Goal: Task Accomplishment & Management: Manage account settings

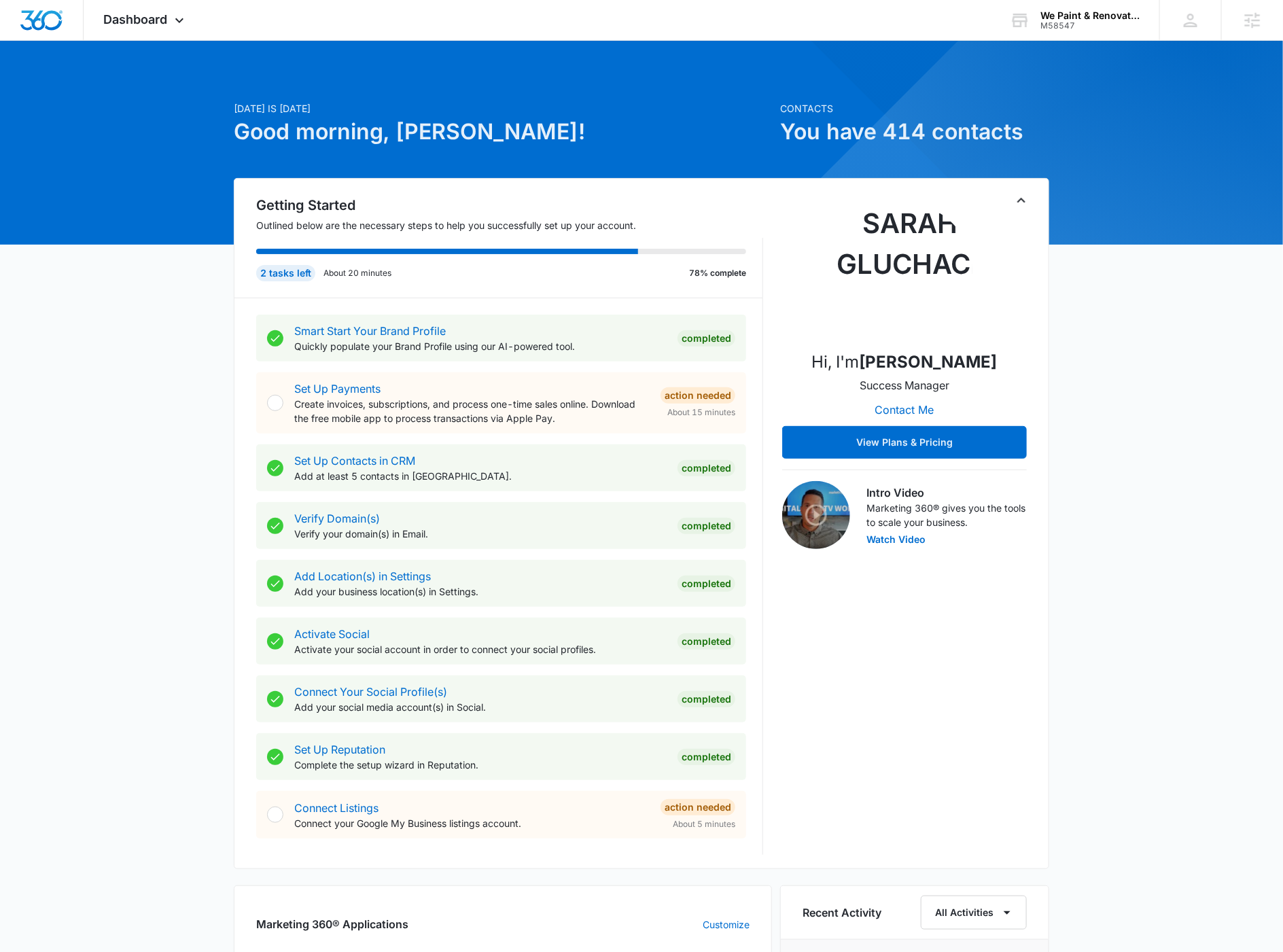
click at [1110, 310] on div "[DATE] is [DATE] Good morning, [PERSON_NAME]! Contacts You have 414 contacts Ge…" at bounding box center [642, 794] width 1283 height 1472
click at [1070, 17] on div "We Paint & Renovate Inc." at bounding box center [1090, 15] width 100 height 11
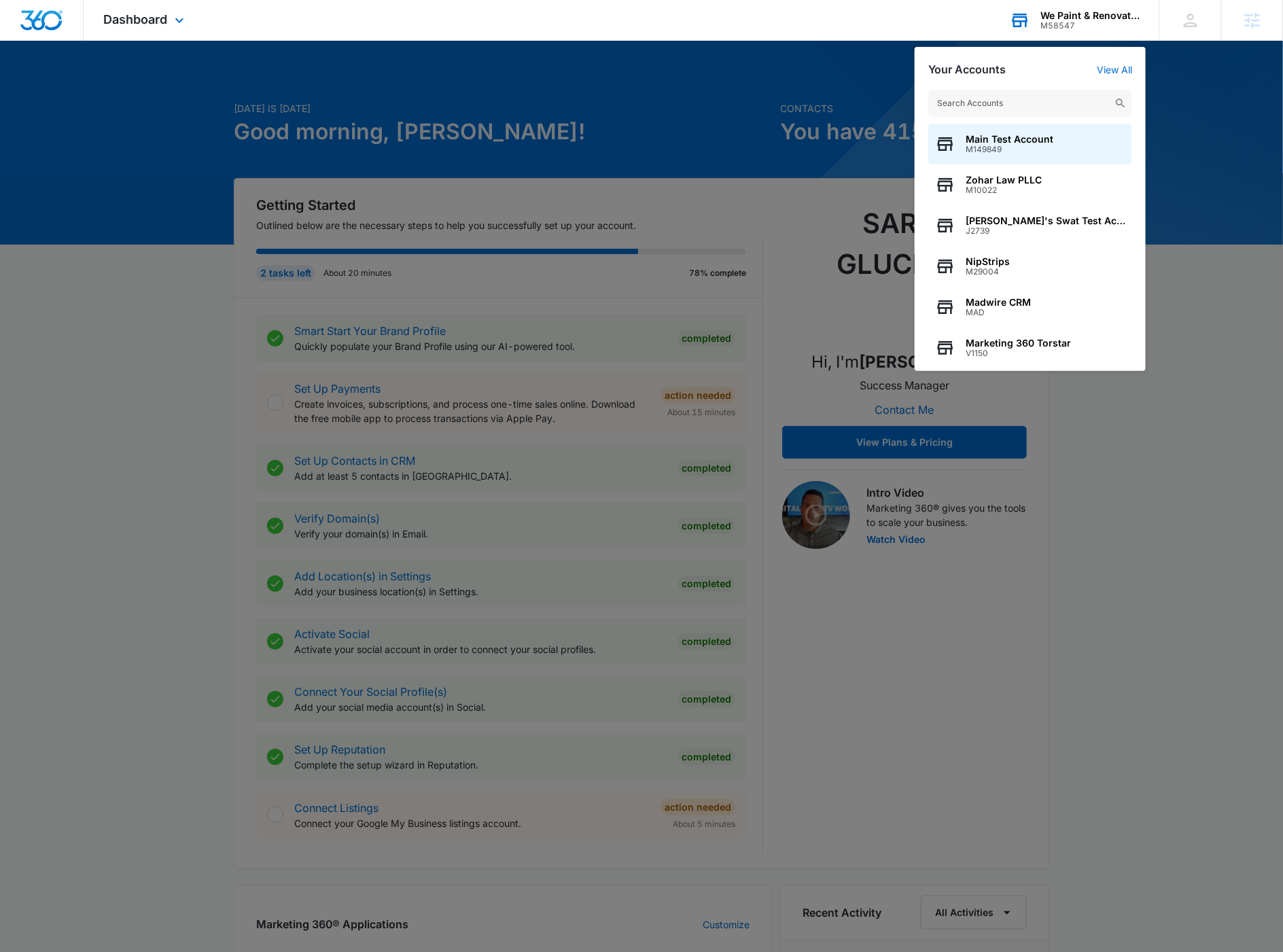
click at [1051, 95] on input "text" at bounding box center [1031, 103] width 204 height 27
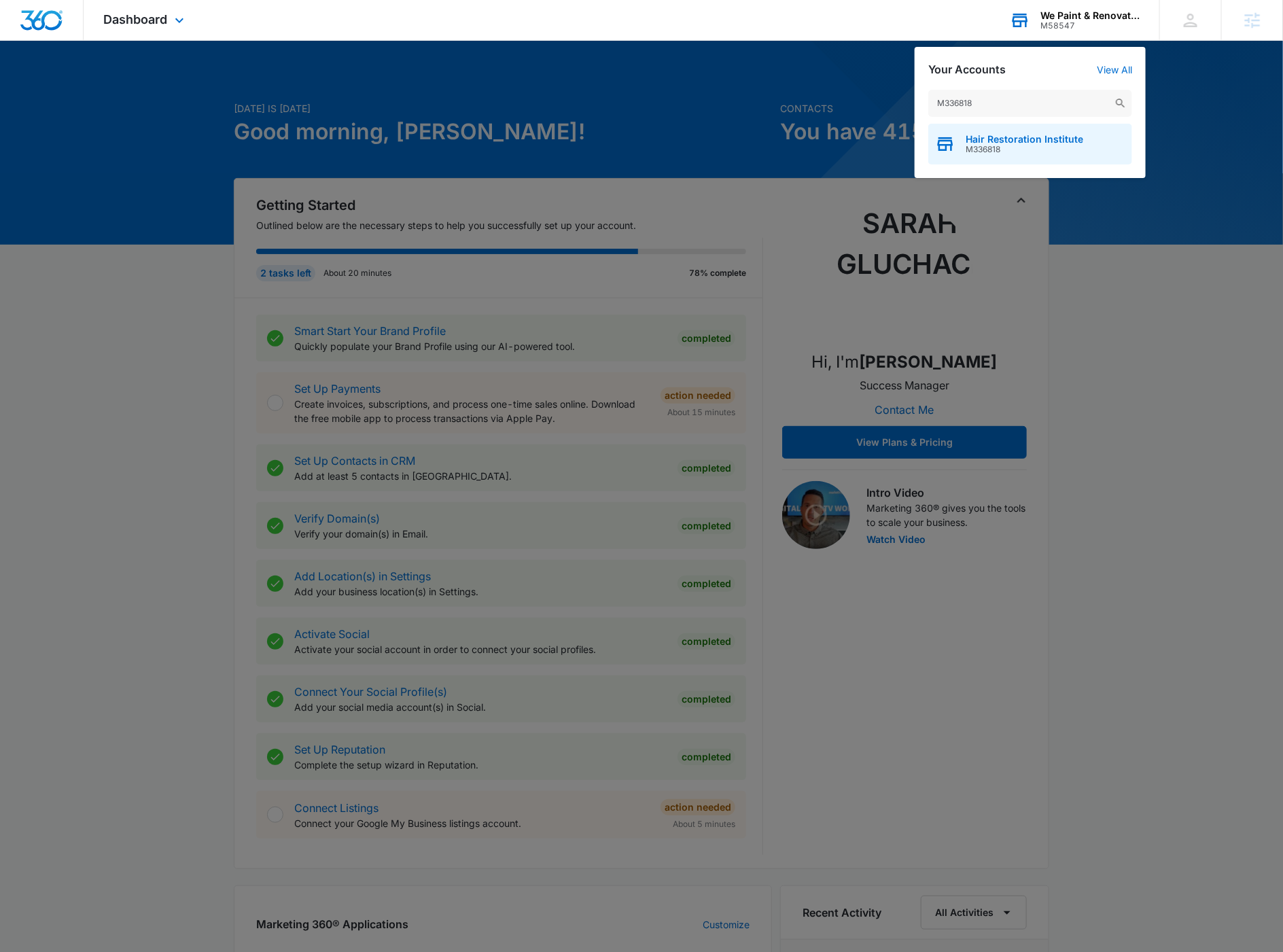
type input "M336818"
click at [993, 159] on div "Hair Restoration Institute M336818" at bounding box center [1031, 144] width 204 height 41
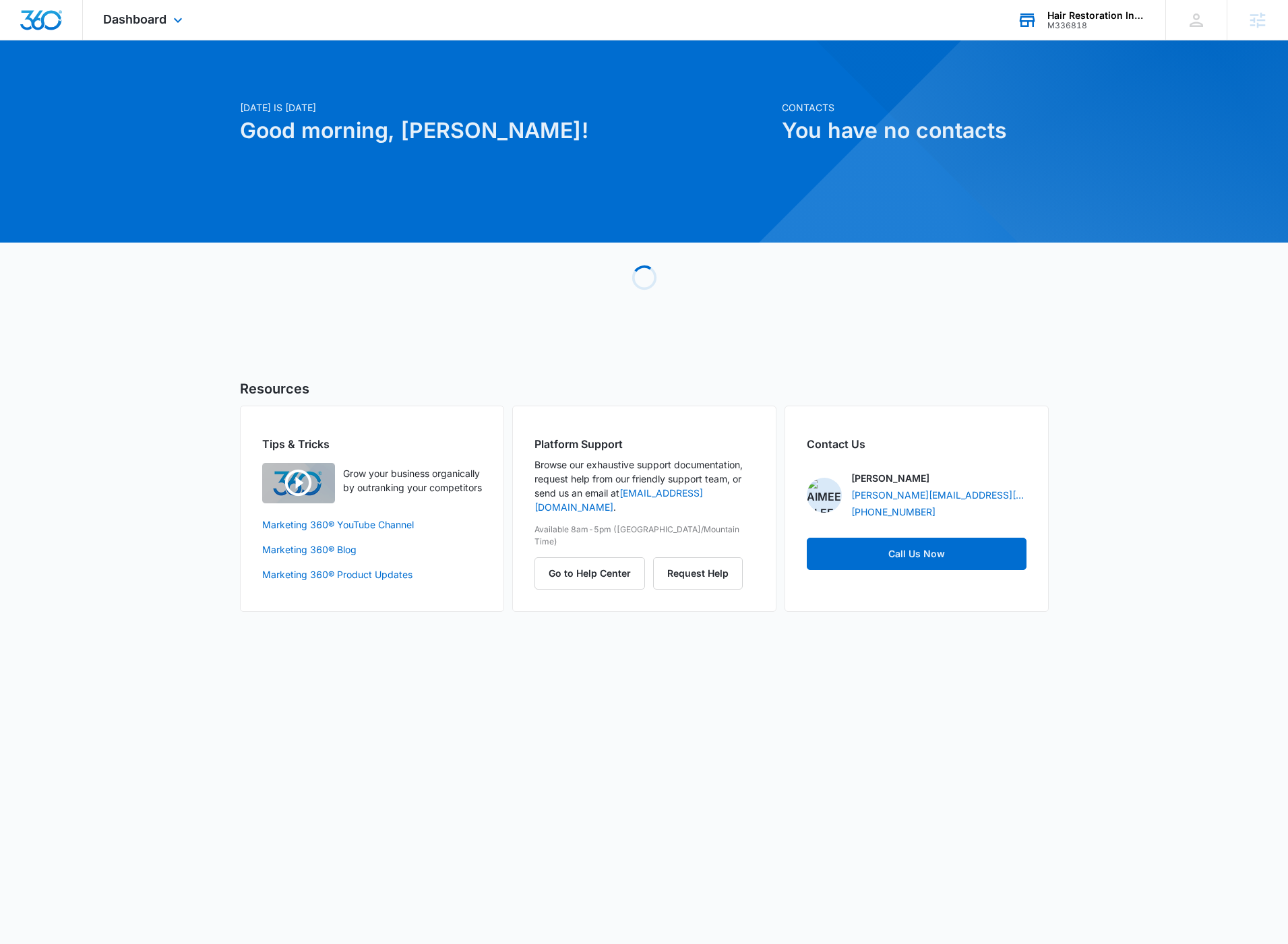
click at [134, 26] on div "Dashboard Apps Reputation Forms CRM Email Social Payments Content Ads Intellige…" at bounding box center [145, 20] width 123 height 40
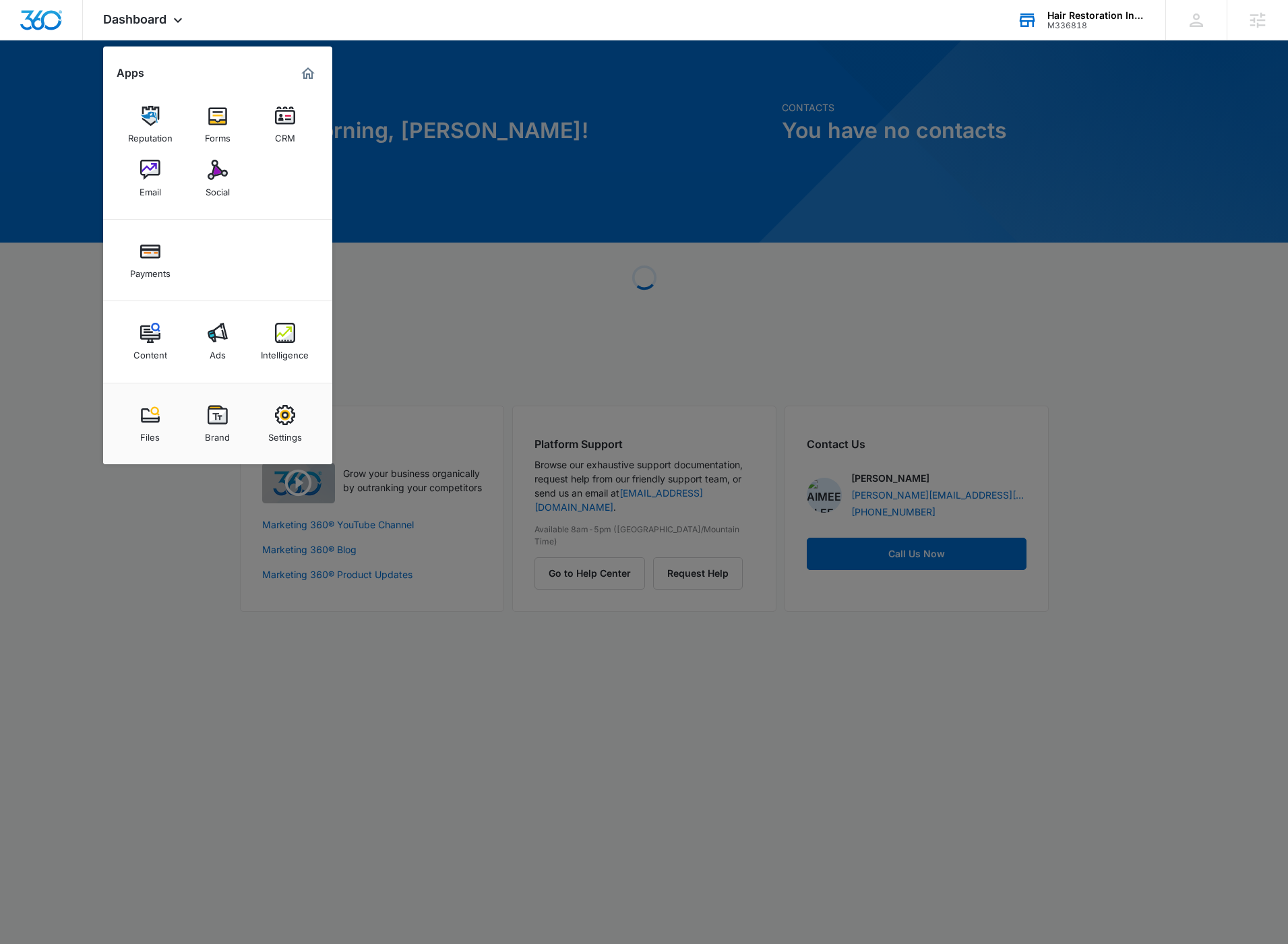
click at [280, 425] on link "Settings" at bounding box center [285, 424] width 51 height 51
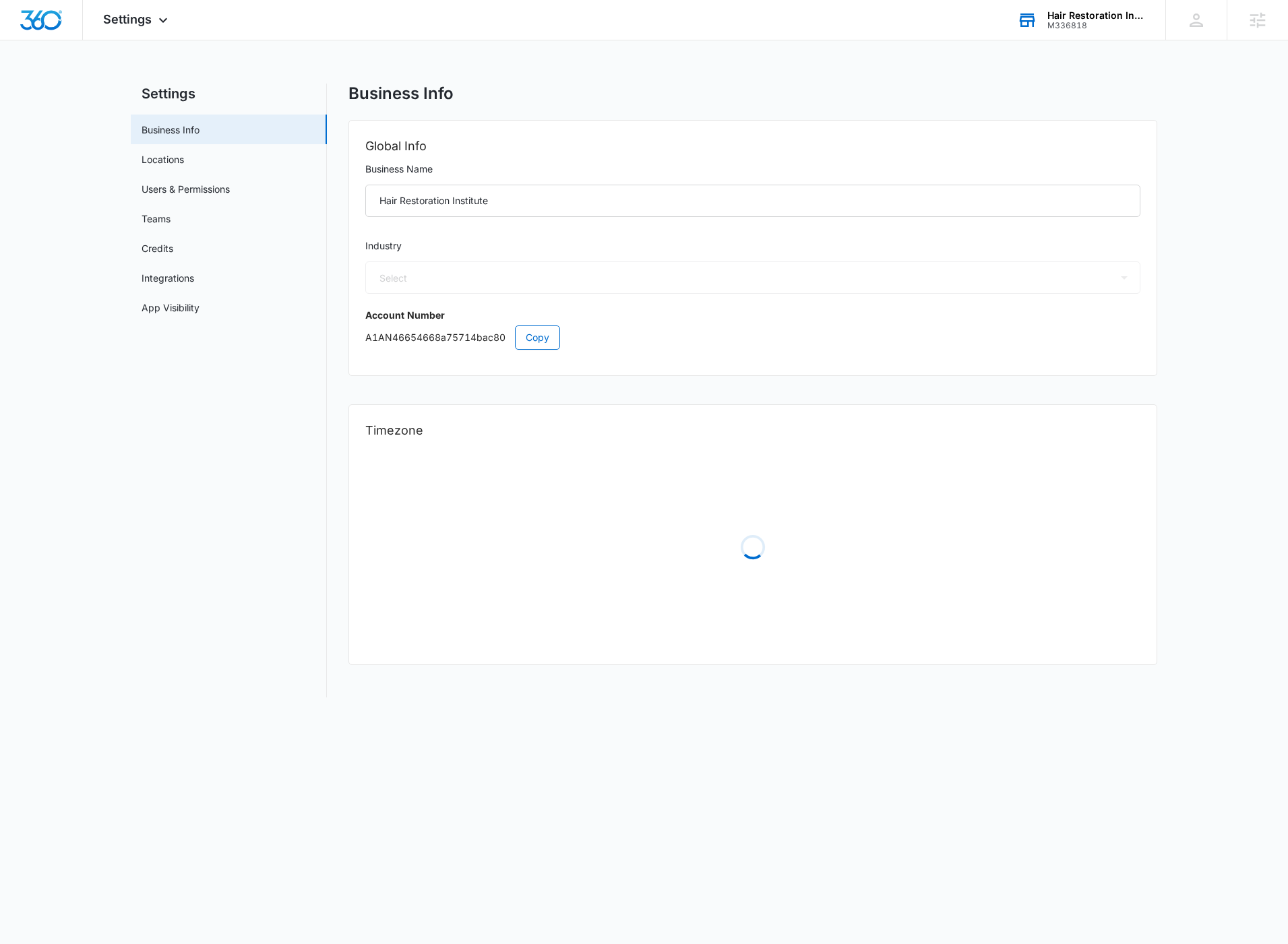
select select "13"
select select "US"
select select "America/Denver"
click at [207, 191] on link "Users & Permissions" at bounding box center [185, 188] width 88 height 14
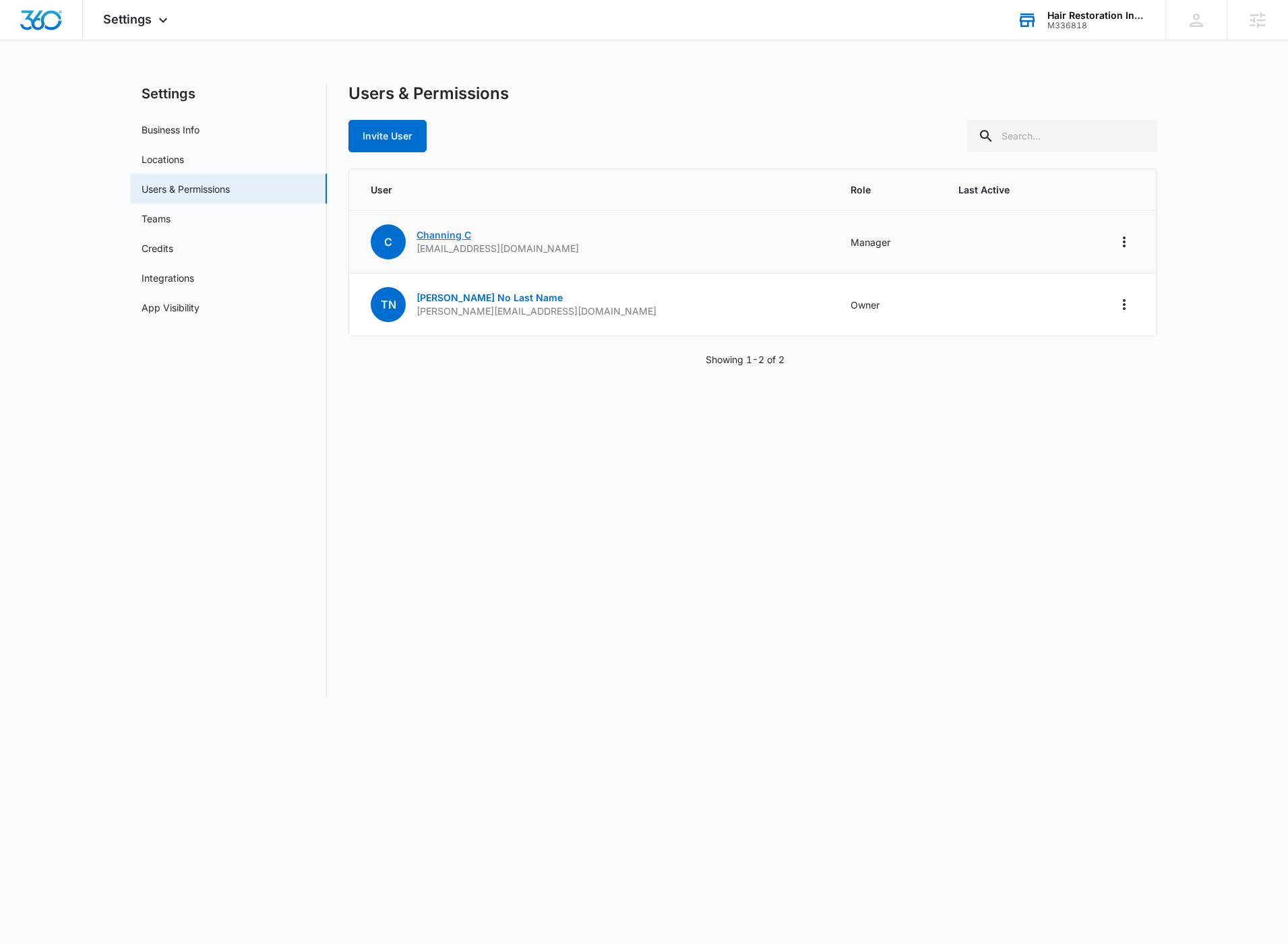
click at [435, 235] on link "Channing C" at bounding box center [444, 235] width 54 height 12
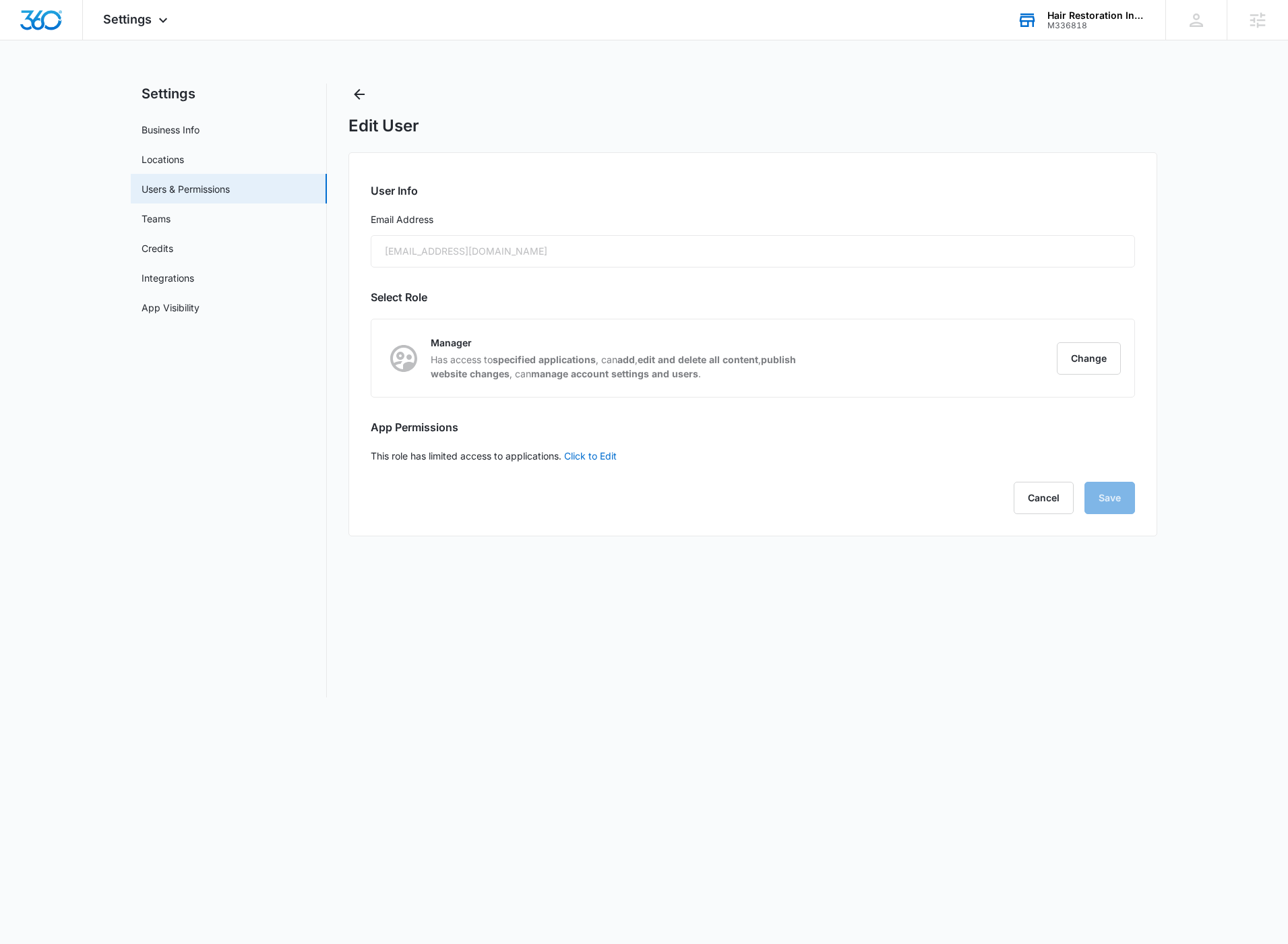
radio input "true"
click at [1069, 370] on button "Change" at bounding box center [1089, 358] width 64 height 32
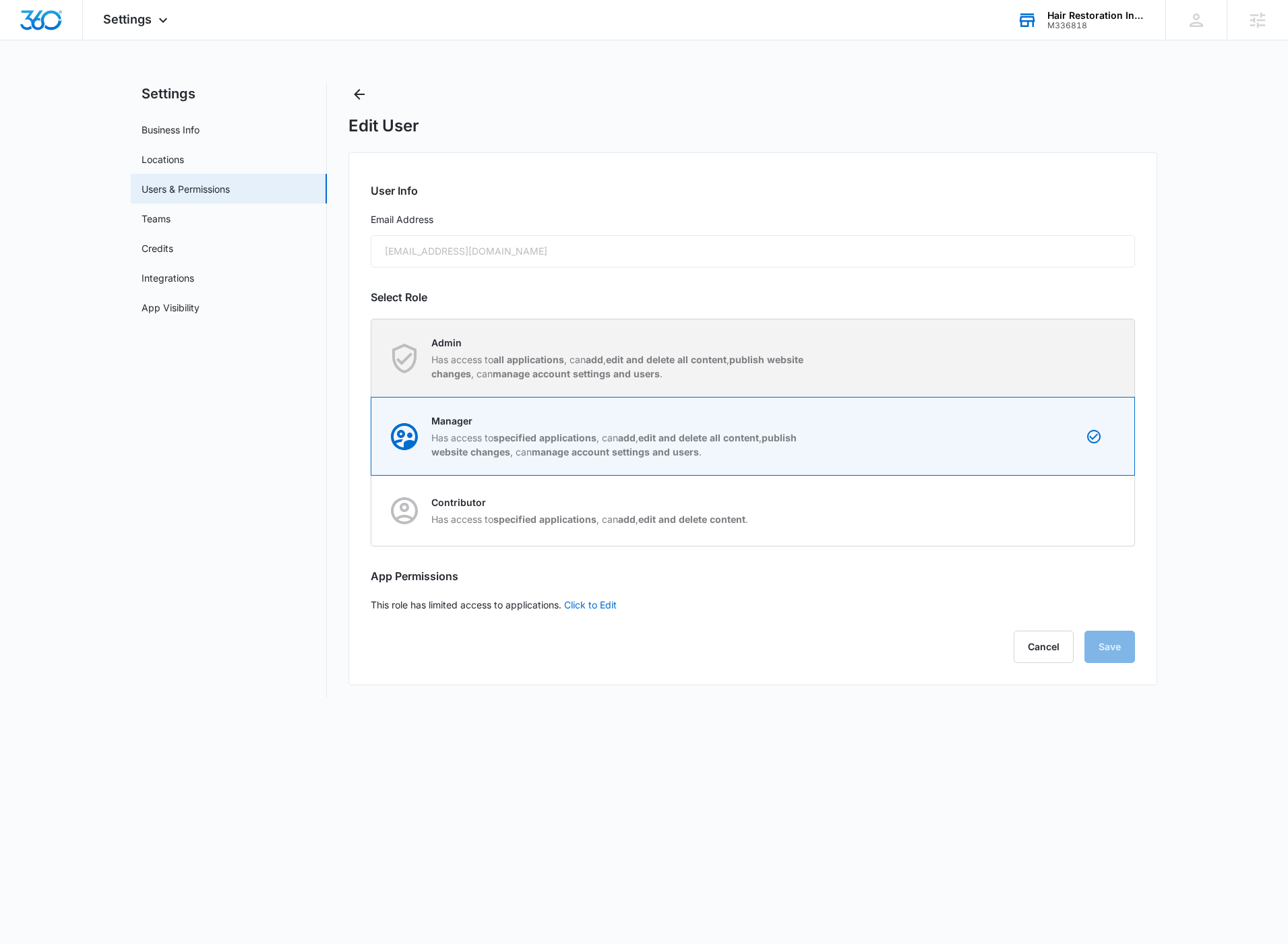
click at [657, 359] on strong "edit and delete all content" at bounding box center [666, 360] width 121 height 12
click at [372, 359] on input "Admin Has access to all applications , can add , edit and delete all content , …" at bounding box center [371, 358] width 1 height 1
radio input "true"
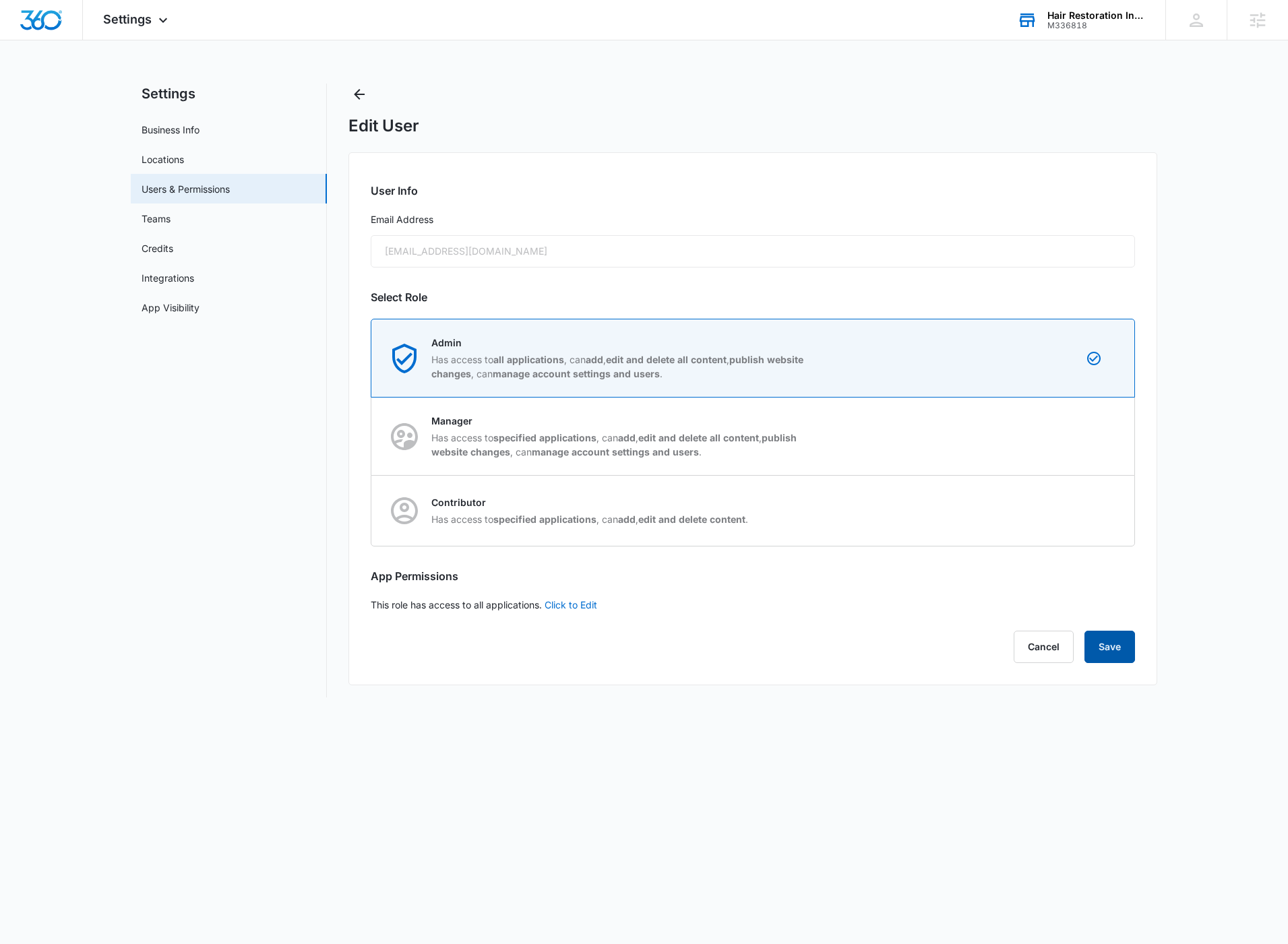
click at [1108, 649] on button "Save" at bounding box center [1109, 646] width 50 height 32
